Goal: Transaction & Acquisition: Purchase product/service

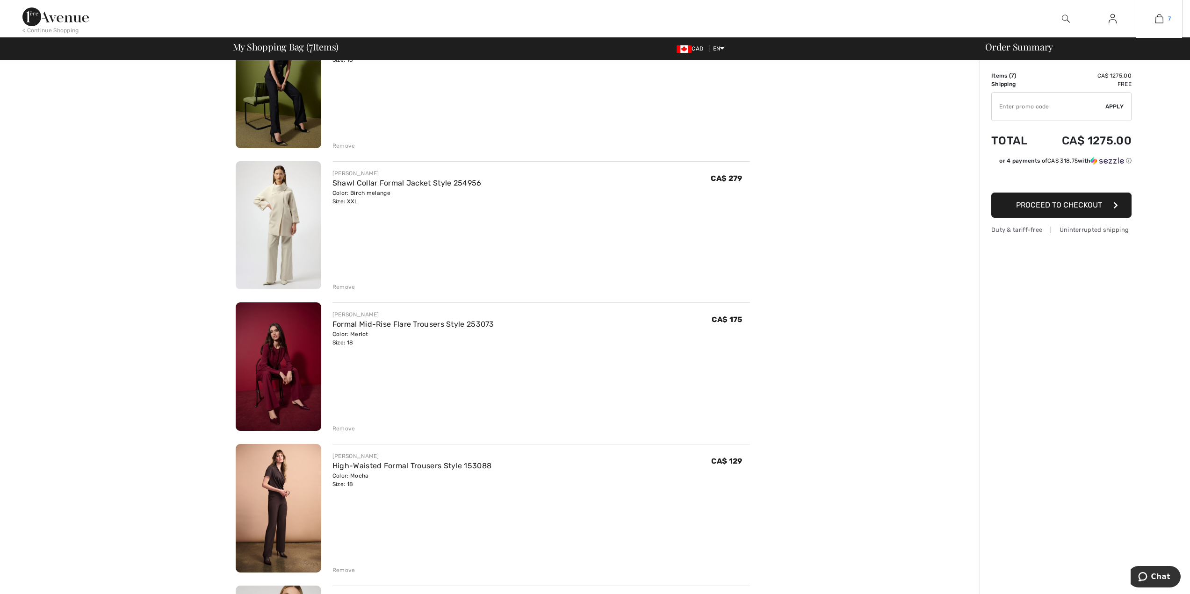
scroll to position [411, 0]
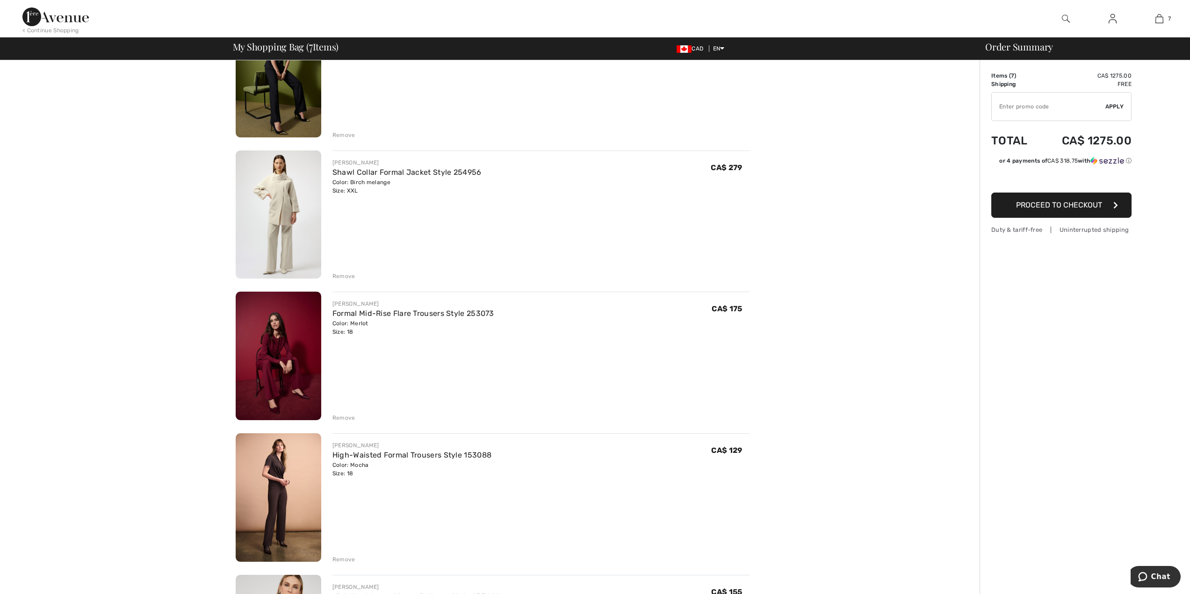
click at [281, 372] on img at bounding box center [279, 356] width 86 height 129
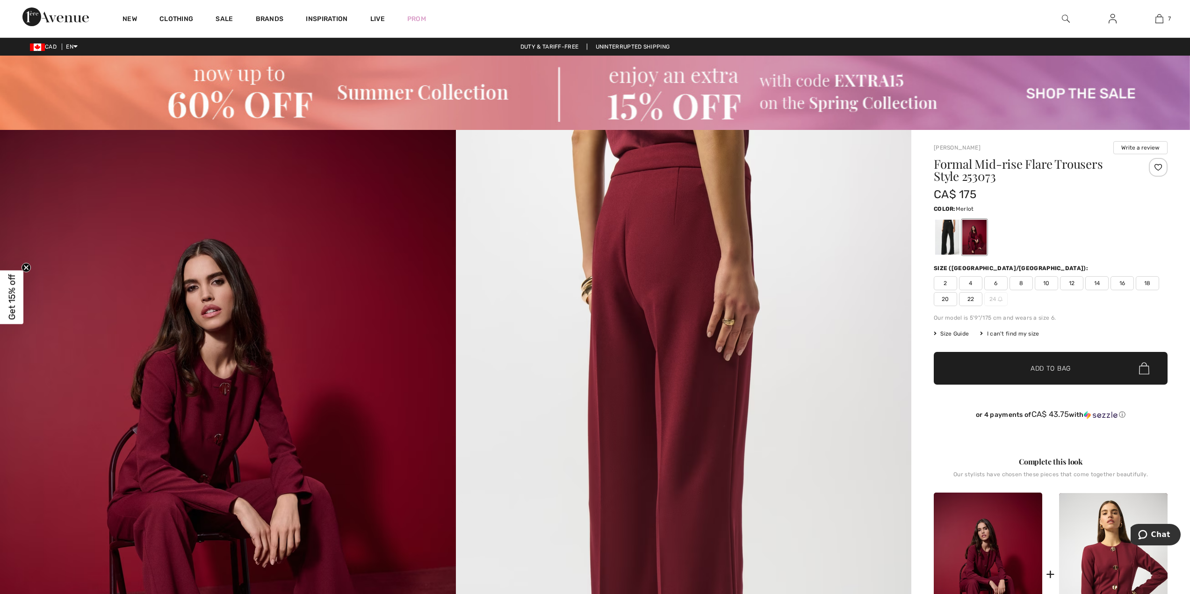
click at [777, 328] on img at bounding box center [684, 471] width 456 height 683
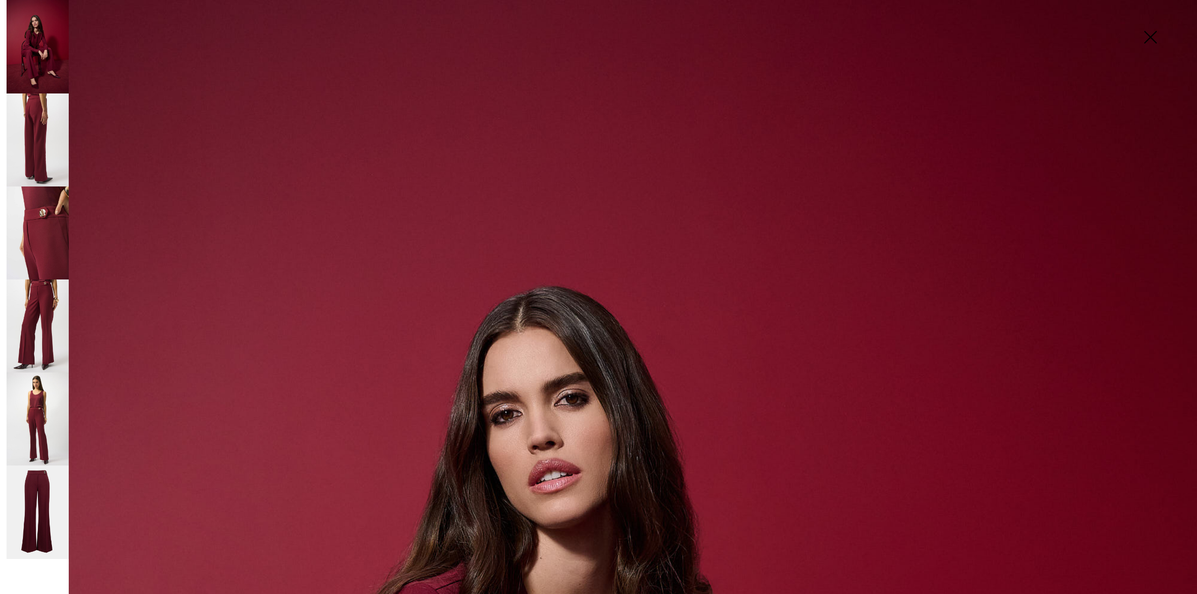
click at [34, 314] on img at bounding box center [38, 326] width 62 height 93
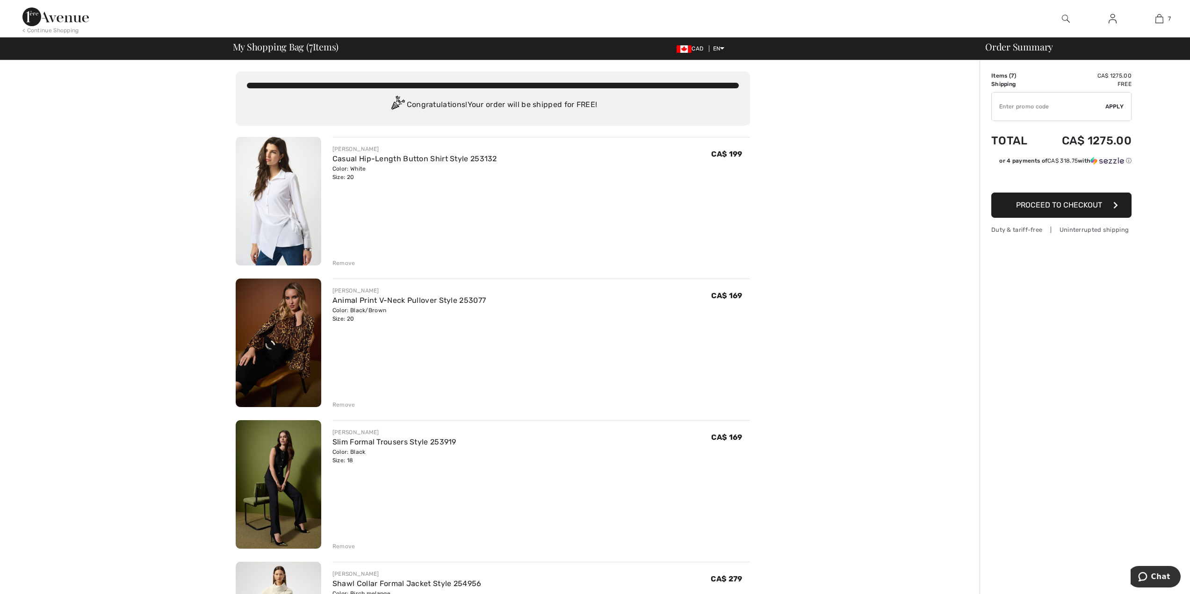
click at [347, 546] on div "Remove" at bounding box center [343, 546] width 23 height 8
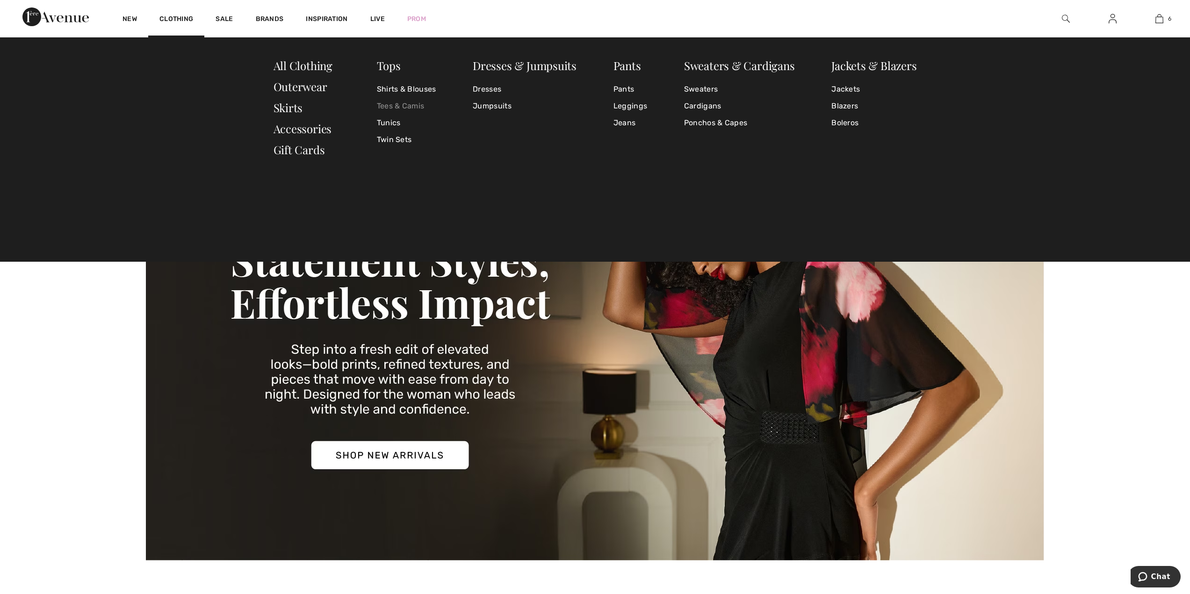
click at [393, 107] on link "Tees & Camis" at bounding box center [406, 106] width 59 height 17
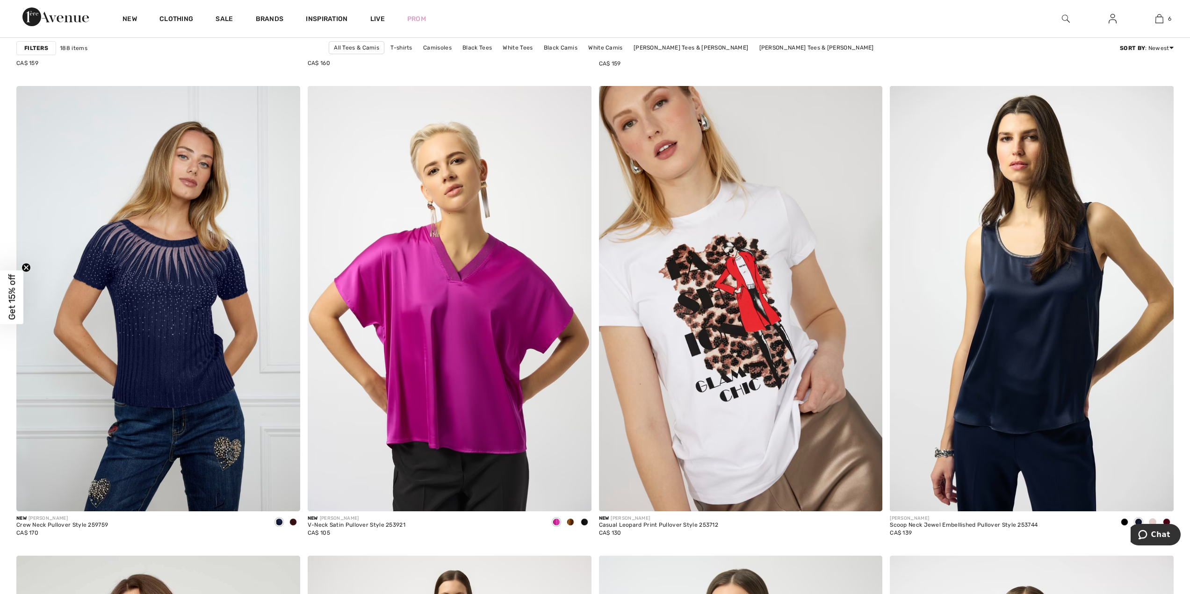
scroll to position [1084, 0]
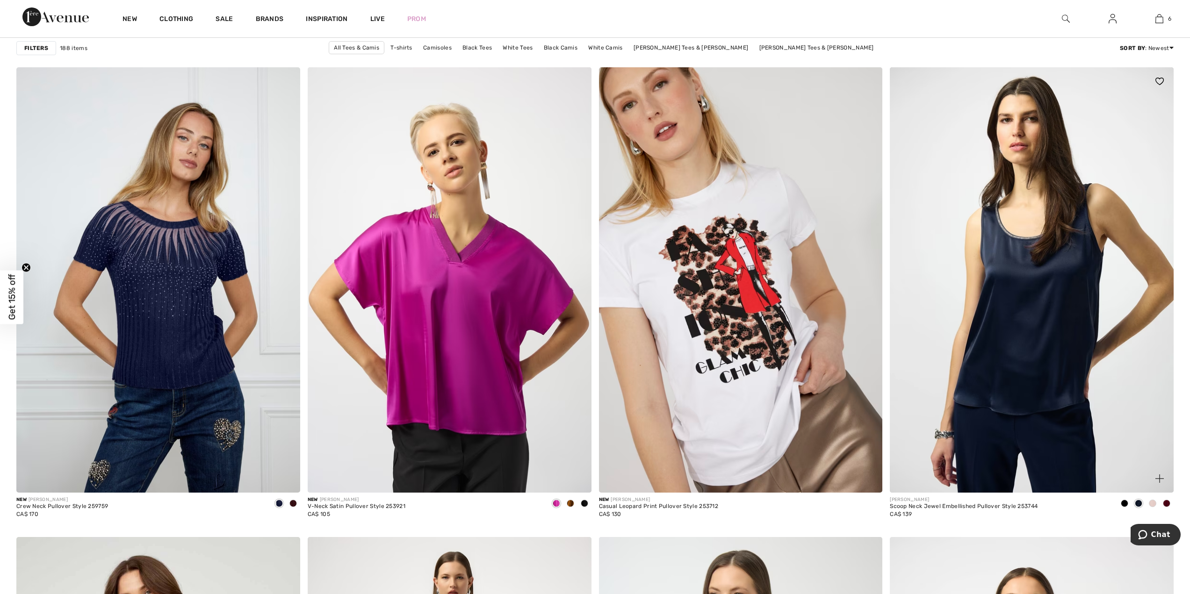
click at [1164, 502] on span at bounding box center [1165, 503] width 7 height 7
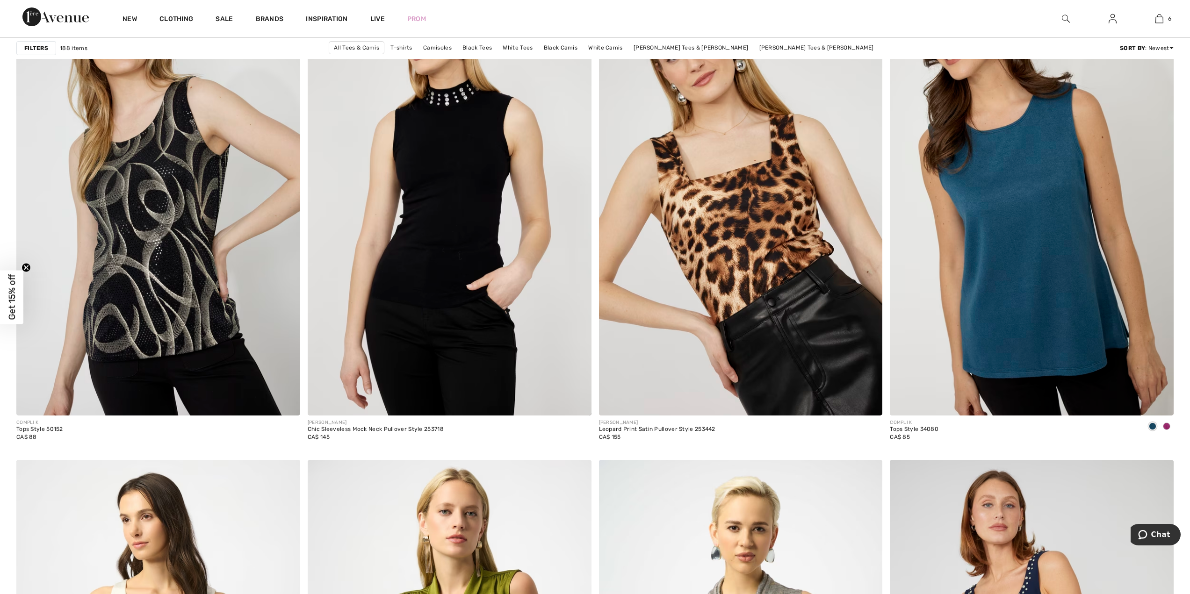
scroll to position [2281, 0]
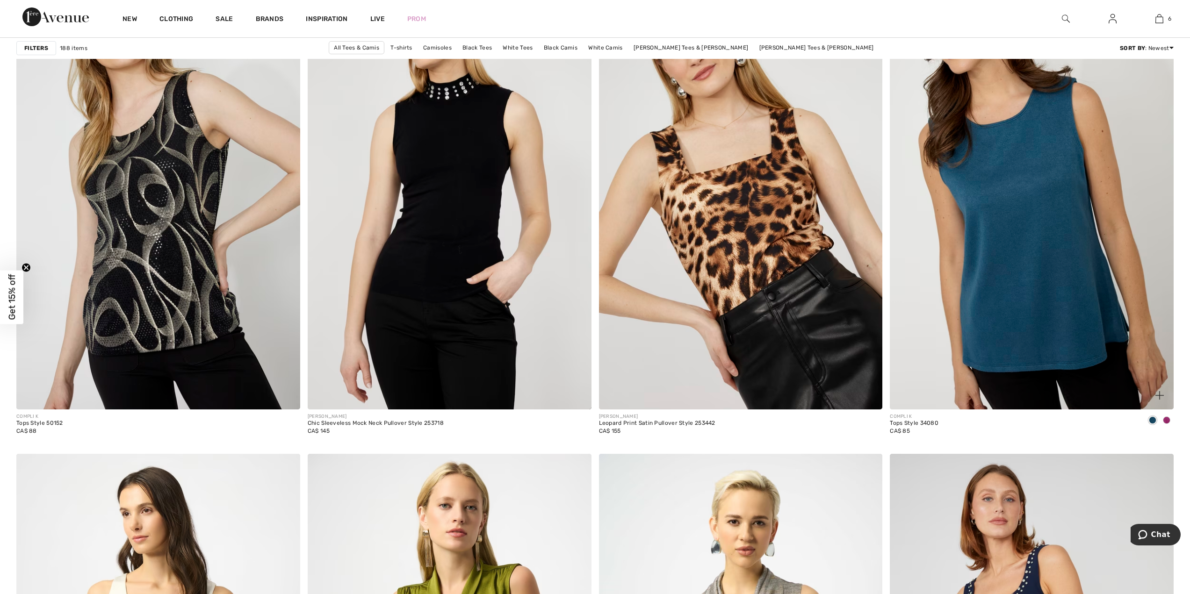
click at [1167, 420] on span at bounding box center [1165, 419] width 7 height 7
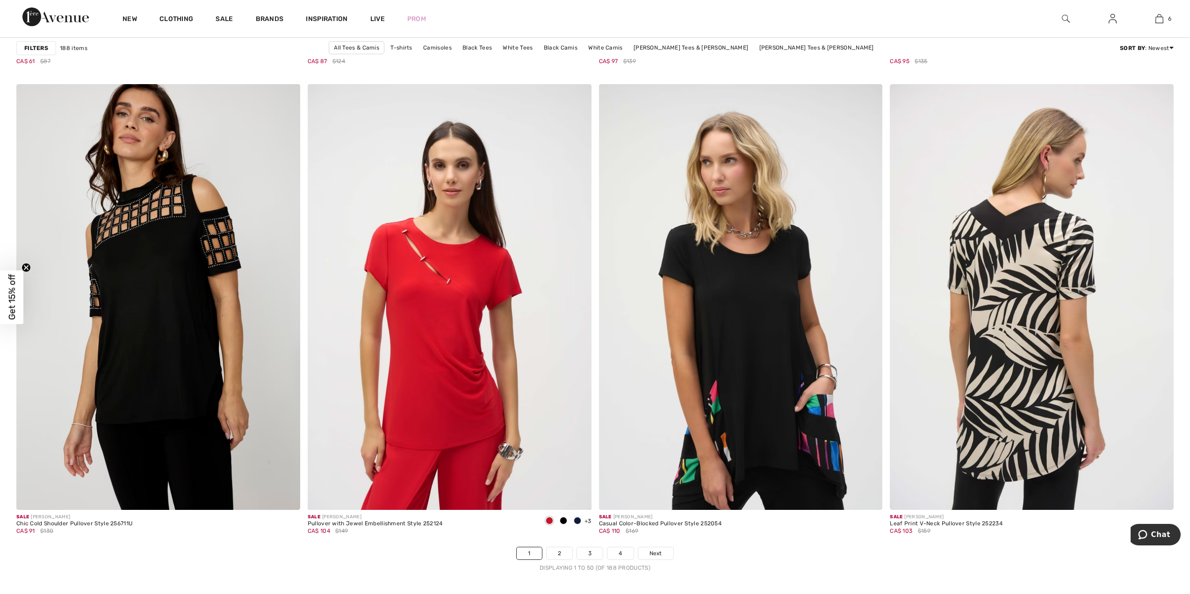
scroll to position [6768, 0]
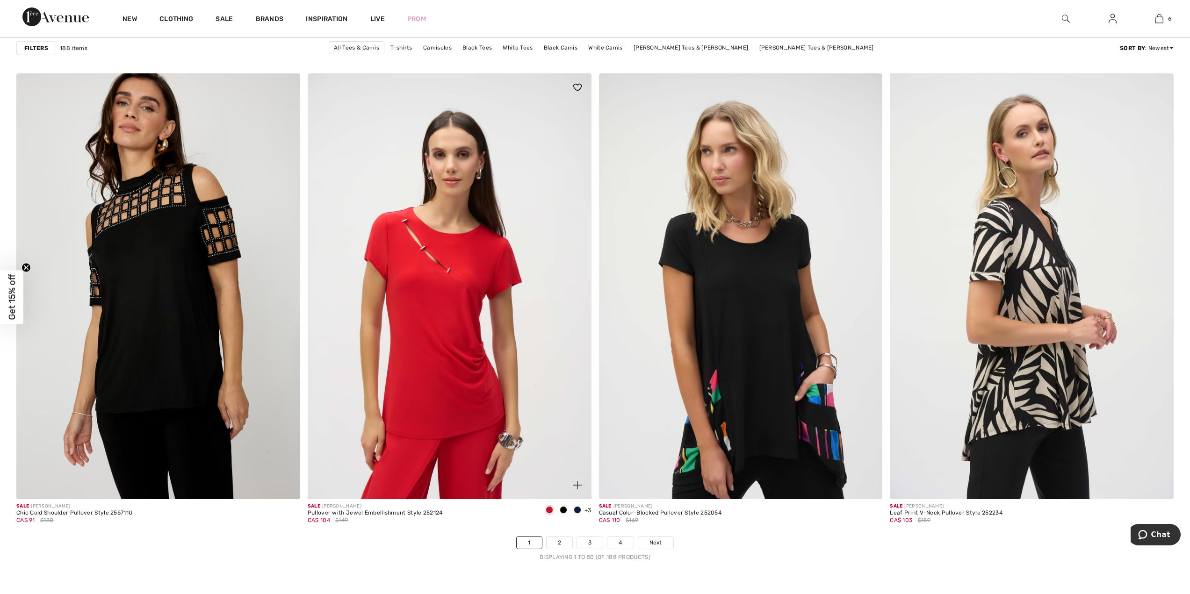
click at [577, 510] on span at bounding box center [577, 509] width 7 height 7
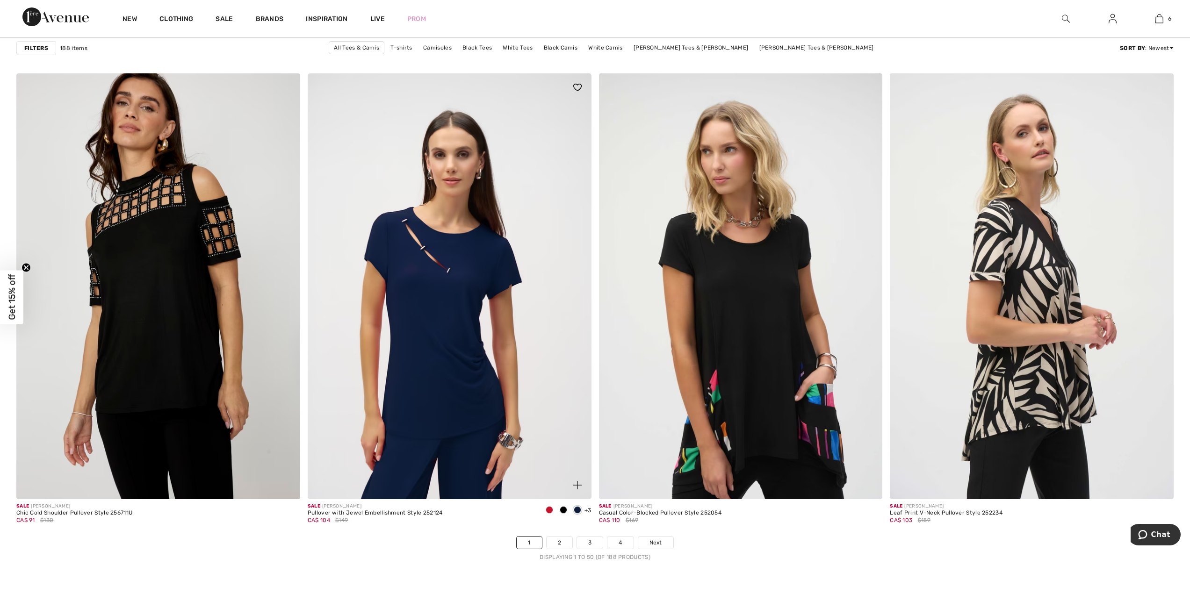
click at [492, 408] on img at bounding box center [450, 285] width 284 height 425
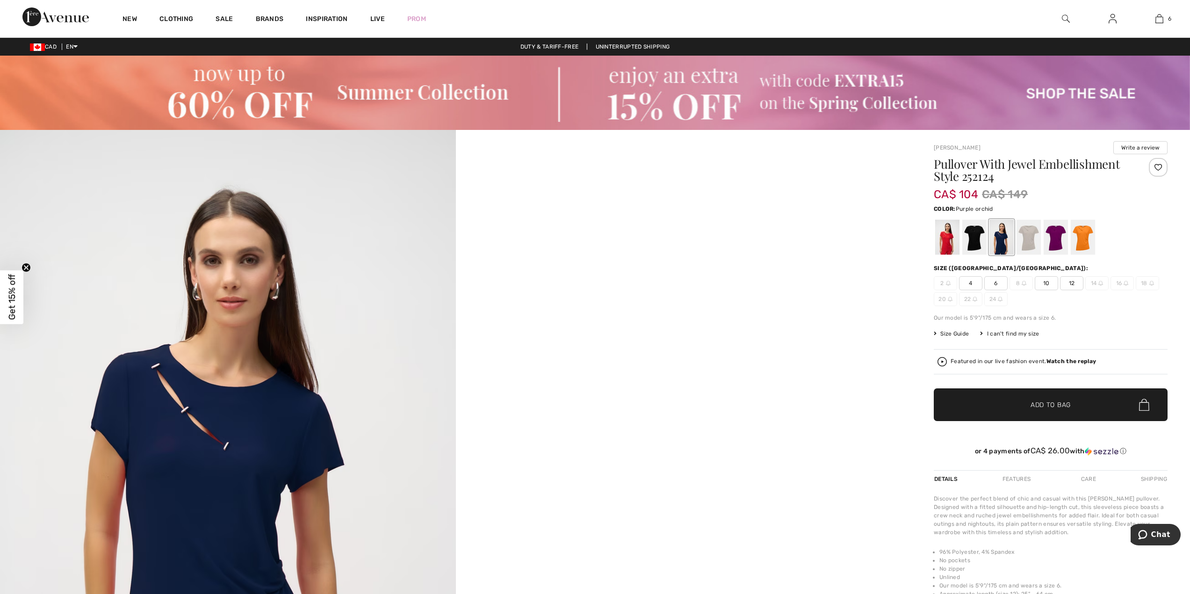
click at [1050, 240] on div at bounding box center [1055, 237] width 24 height 35
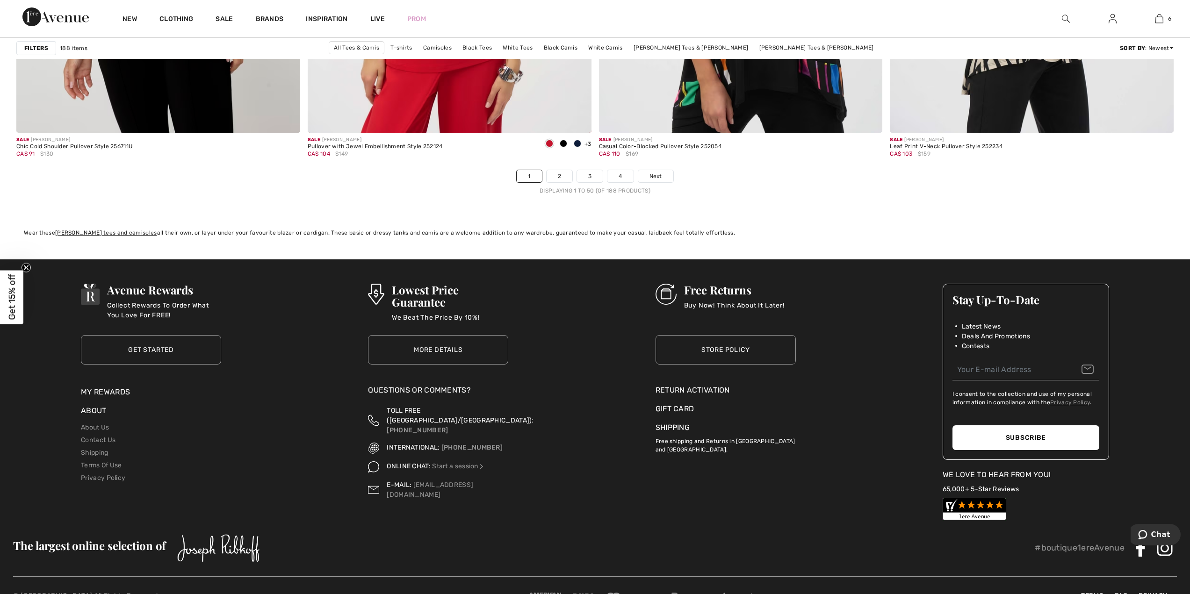
scroll to position [7161, 0]
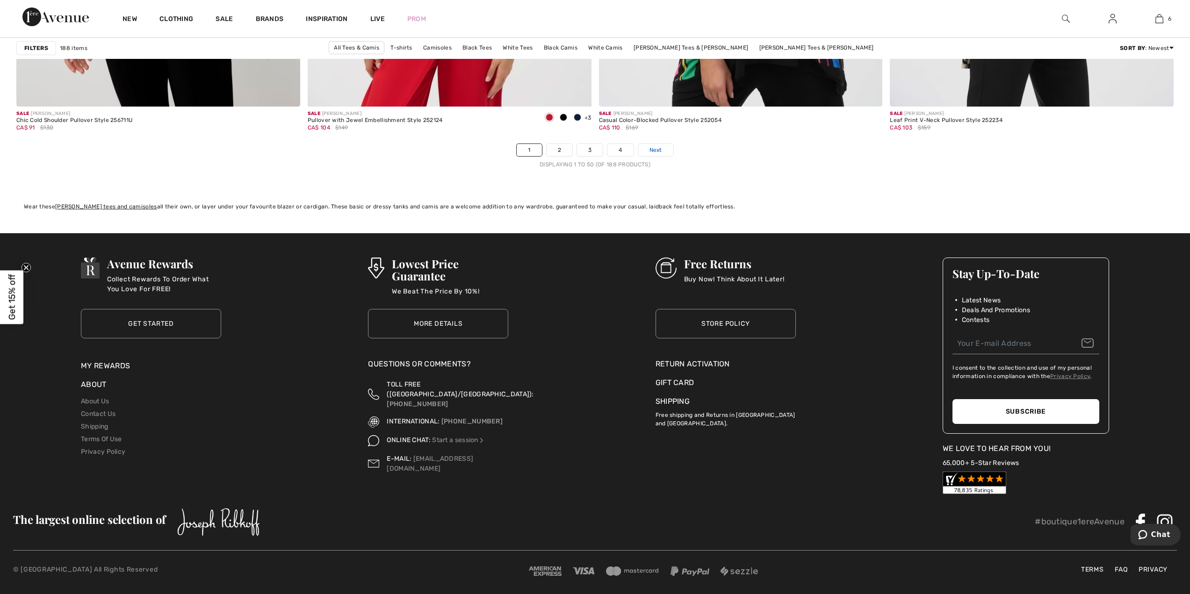
click at [657, 149] on span "Next" at bounding box center [655, 150] width 13 height 8
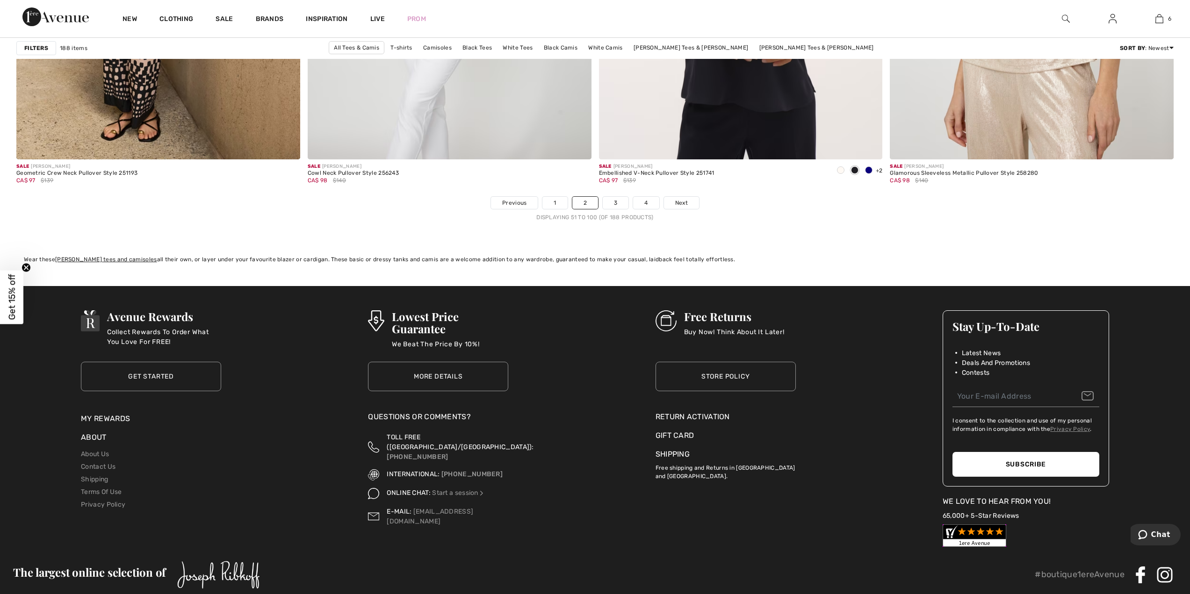
scroll to position [7166, 0]
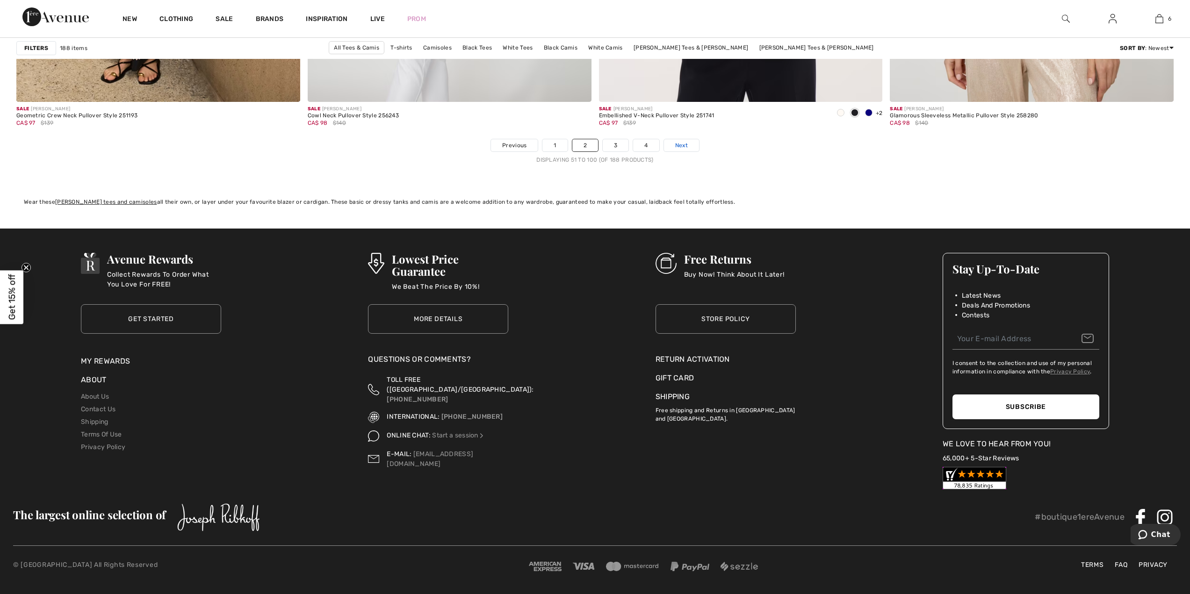
click at [678, 146] on span "Next" at bounding box center [681, 145] width 13 height 8
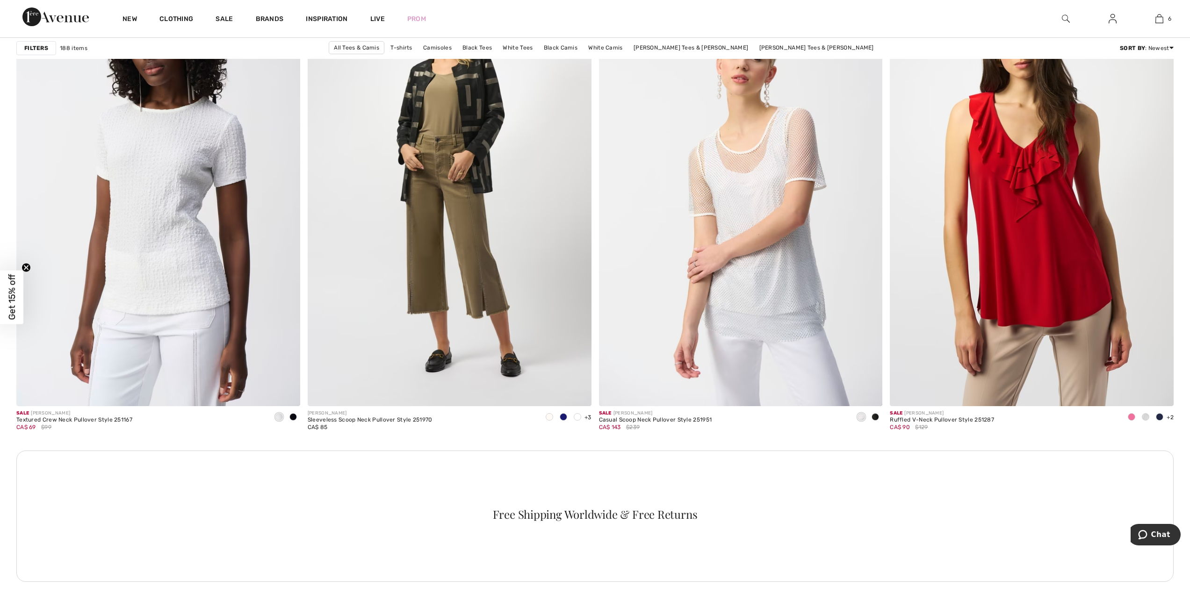
scroll to position [1664, 0]
